Goal: Book appointment/travel/reservation

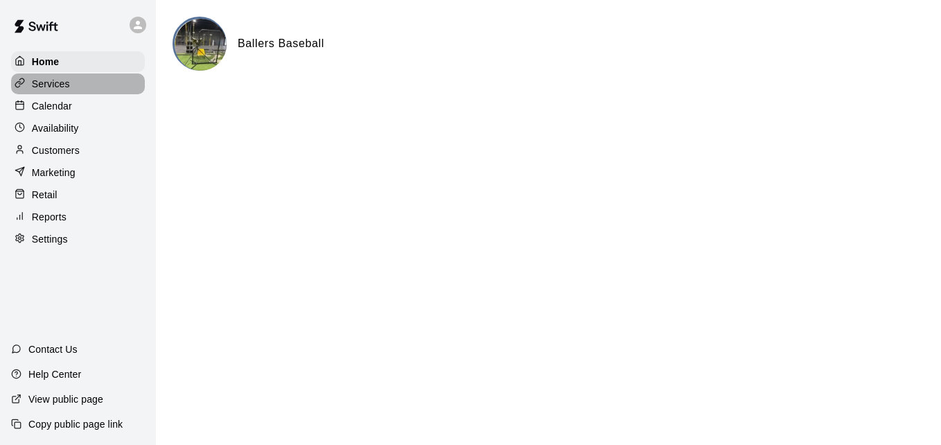
click at [48, 80] on p "Services" at bounding box center [51, 84] width 38 height 14
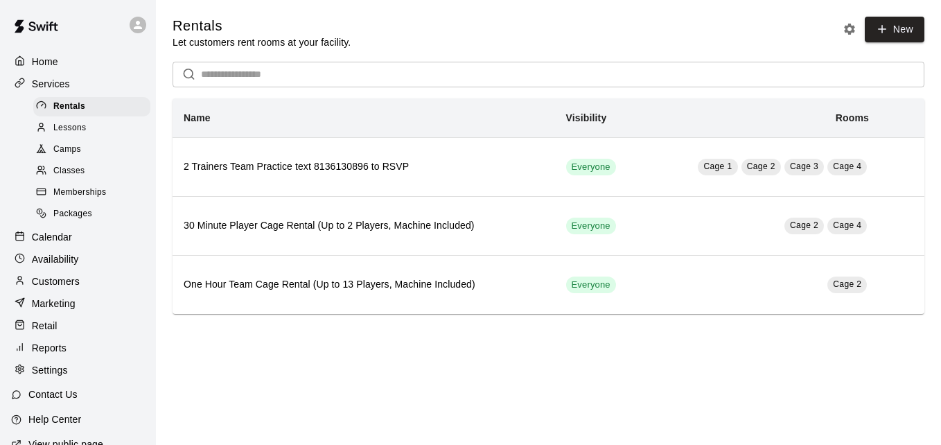
click at [80, 174] on span "Classes" at bounding box center [68, 171] width 31 height 14
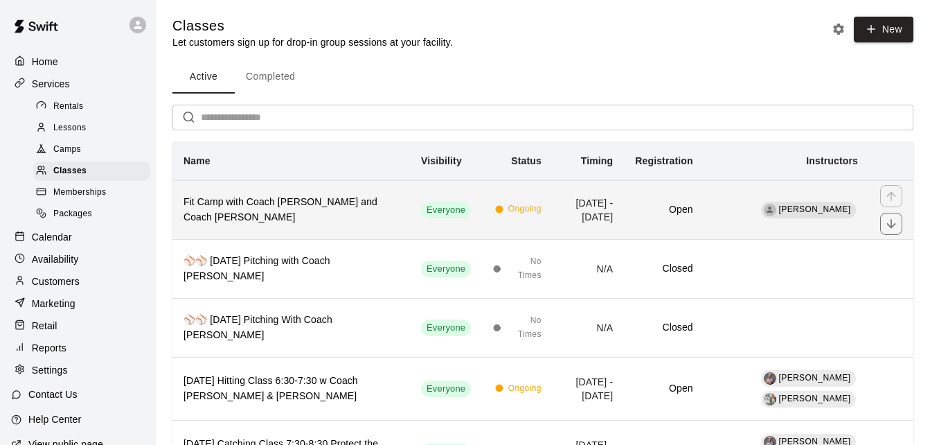
click at [308, 188] on th "Fit Camp with Coach [PERSON_NAME] and Coach [PERSON_NAME]" at bounding box center [291, 209] width 238 height 59
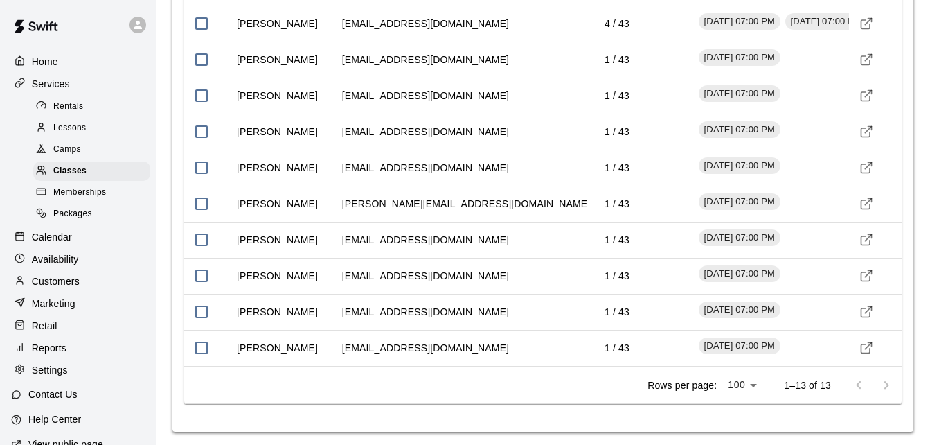
scroll to position [1466, 0]
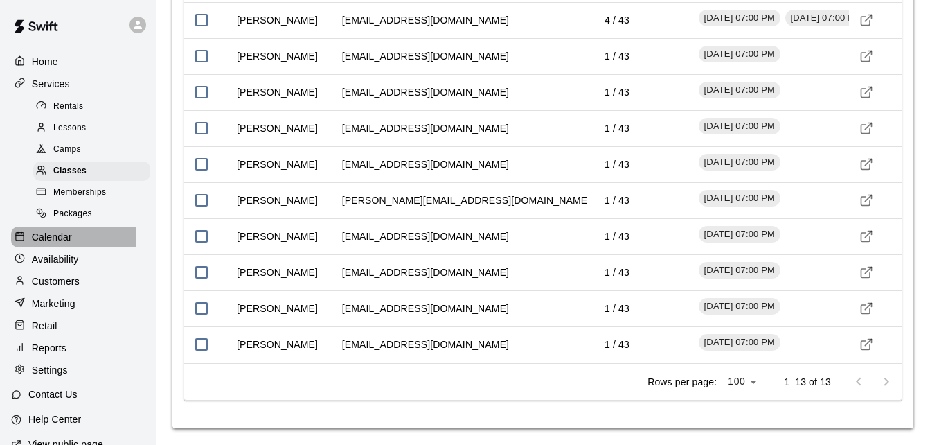
click at [54, 242] on p "Calendar" at bounding box center [52, 237] width 40 height 14
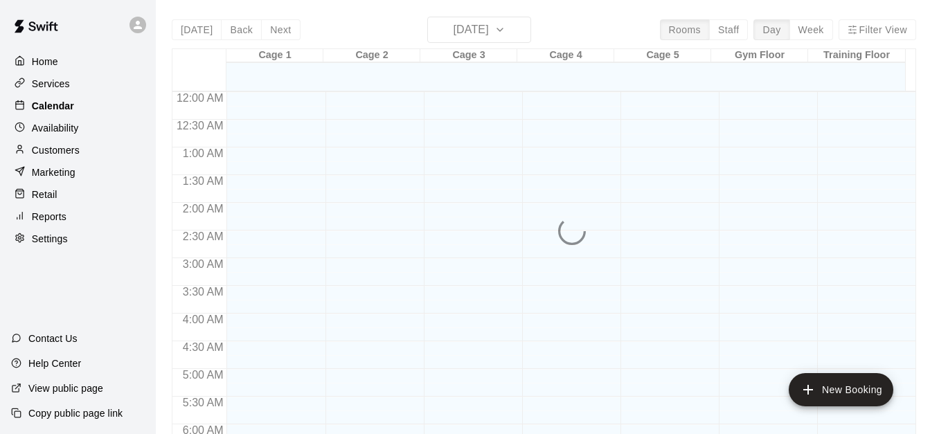
scroll to position [761, 0]
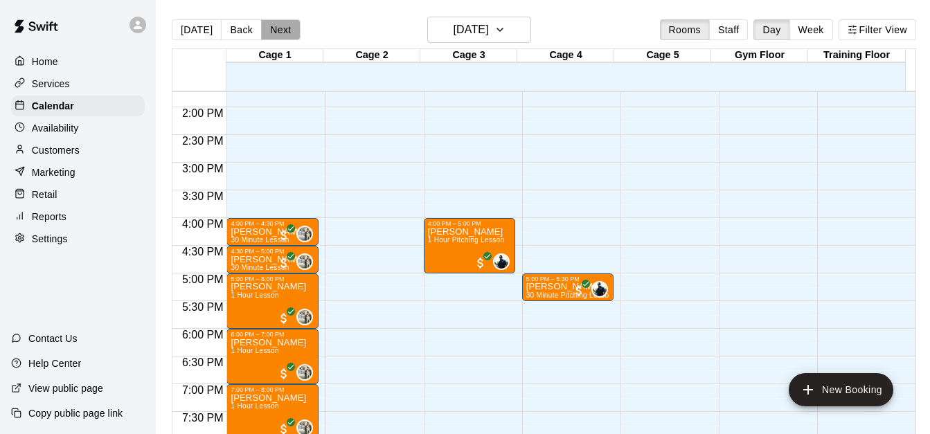
click at [270, 33] on button "Next" at bounding box center [280, 29] width 39 height 21
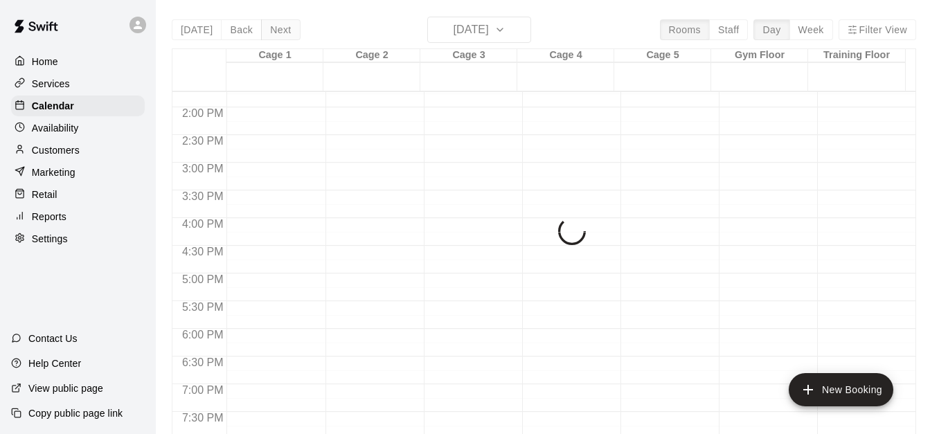
click at [270, 33] on div "[DATE] Back [DATE][DATE] Rooms Staff Day Week Filter View Cage 1 19 Tue Cage 2 …" at bounding box center [544, 234] width 745 height 434
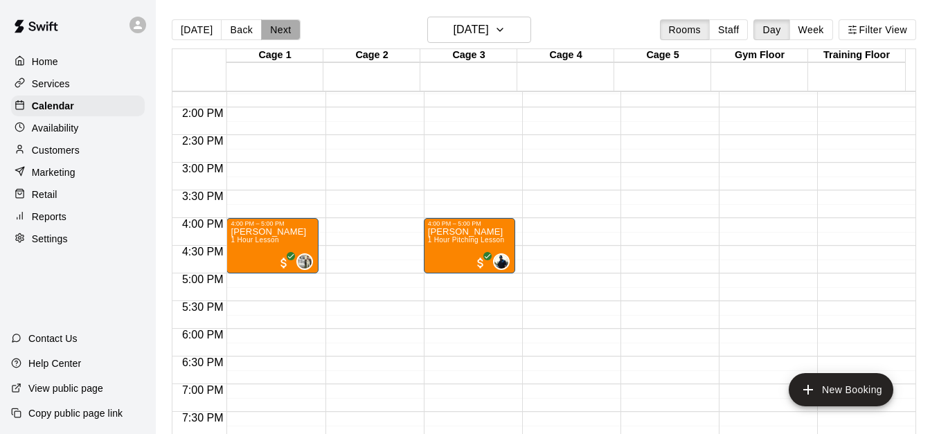
click at [270, 33] on button "Next" at bounding box center [280, 29] width 39 height 21
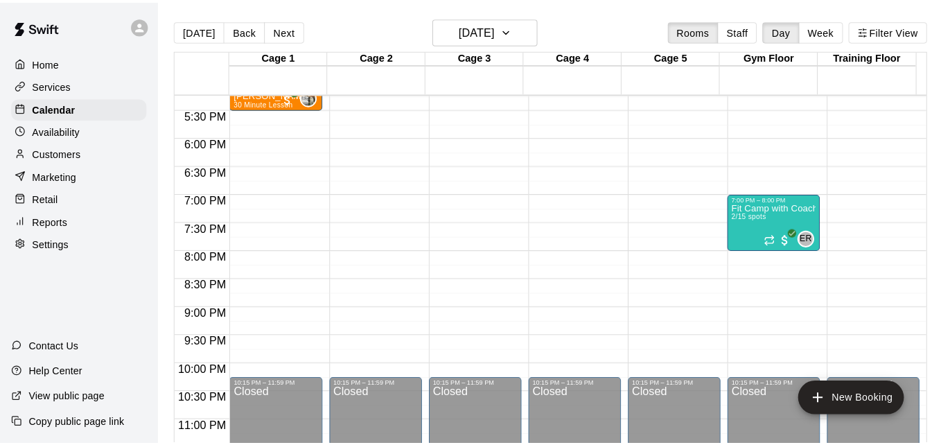
scroll to position [957, 0]
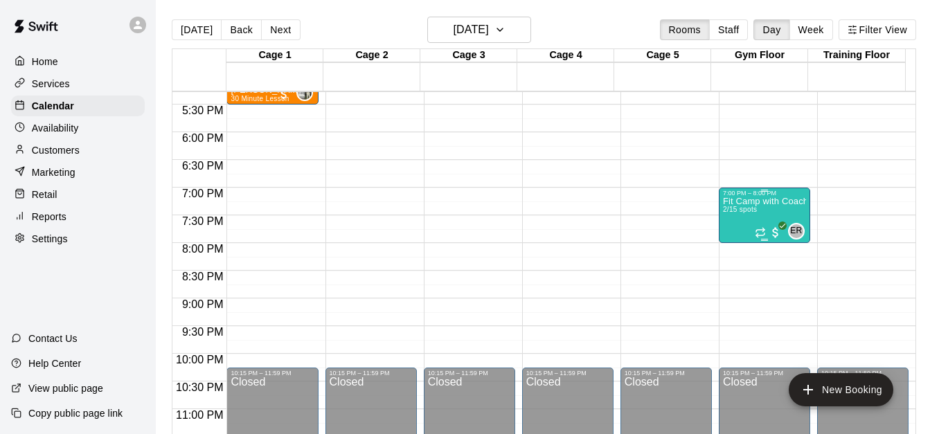
click at [777, 197] on div "7:00 PM – 8:00 PM" at bounding box center [764, 193] width 83 height 7
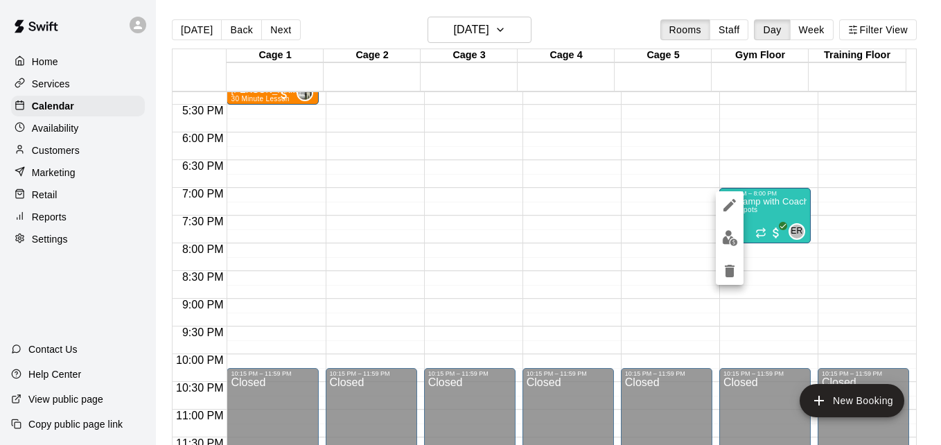
click at [781, 207] on div at bounding box center [470, 222] width 941 height 445
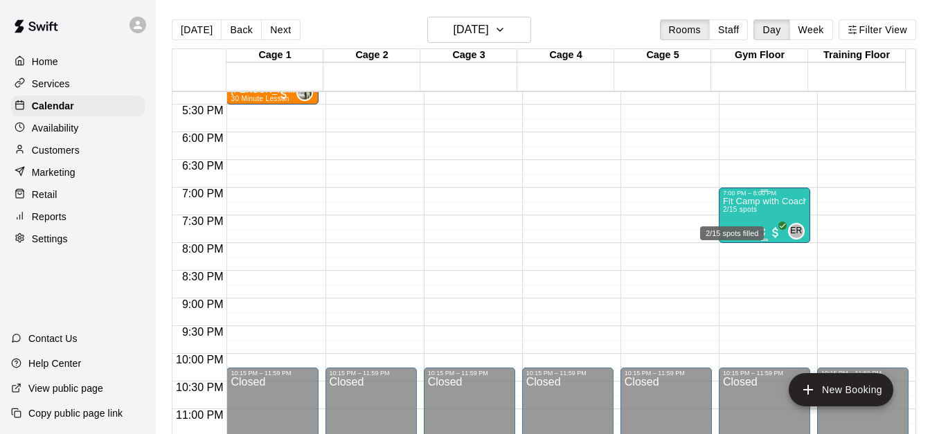
click at [738, 213] on span "2/15 spots" at bounding box center [740, 210] width 34 height 8
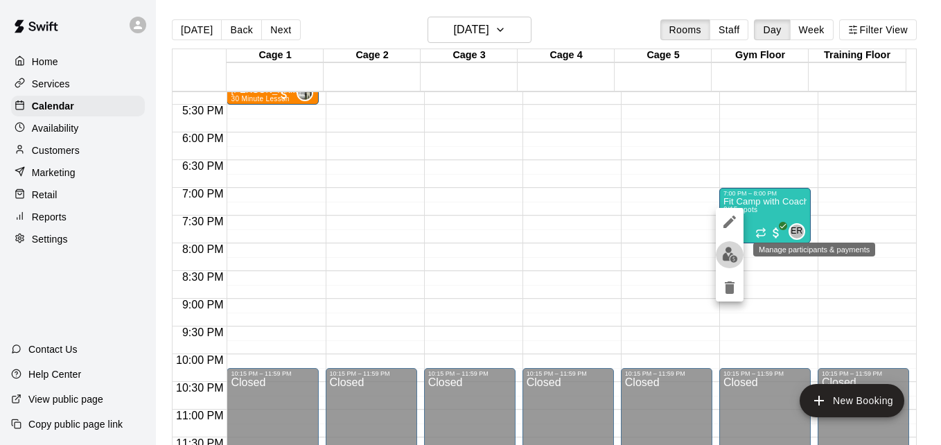
click at [731, 254] on img "edit" at bounding box center [730, 255] width 16 height 16
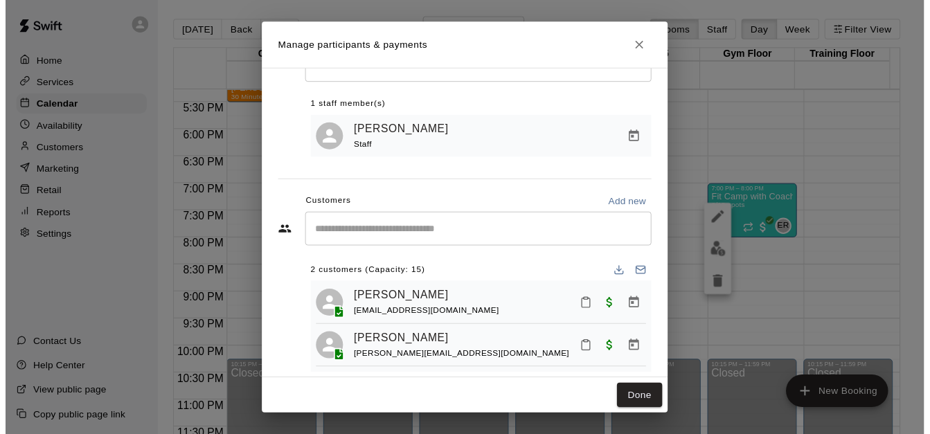
scroll to position [80, 0]
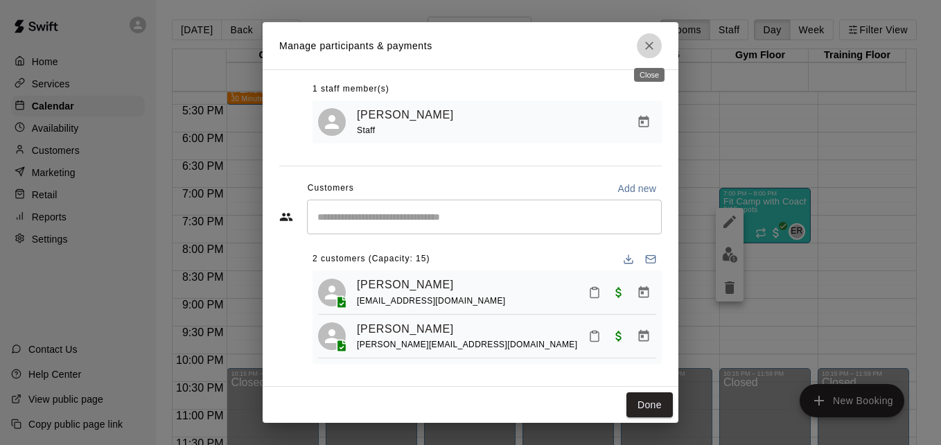
click at [649, 46] on icon "Close" at bounding box center [649, 46] width 8 height 8
